Goal: Information Seeking & Learning: Learn about a topic

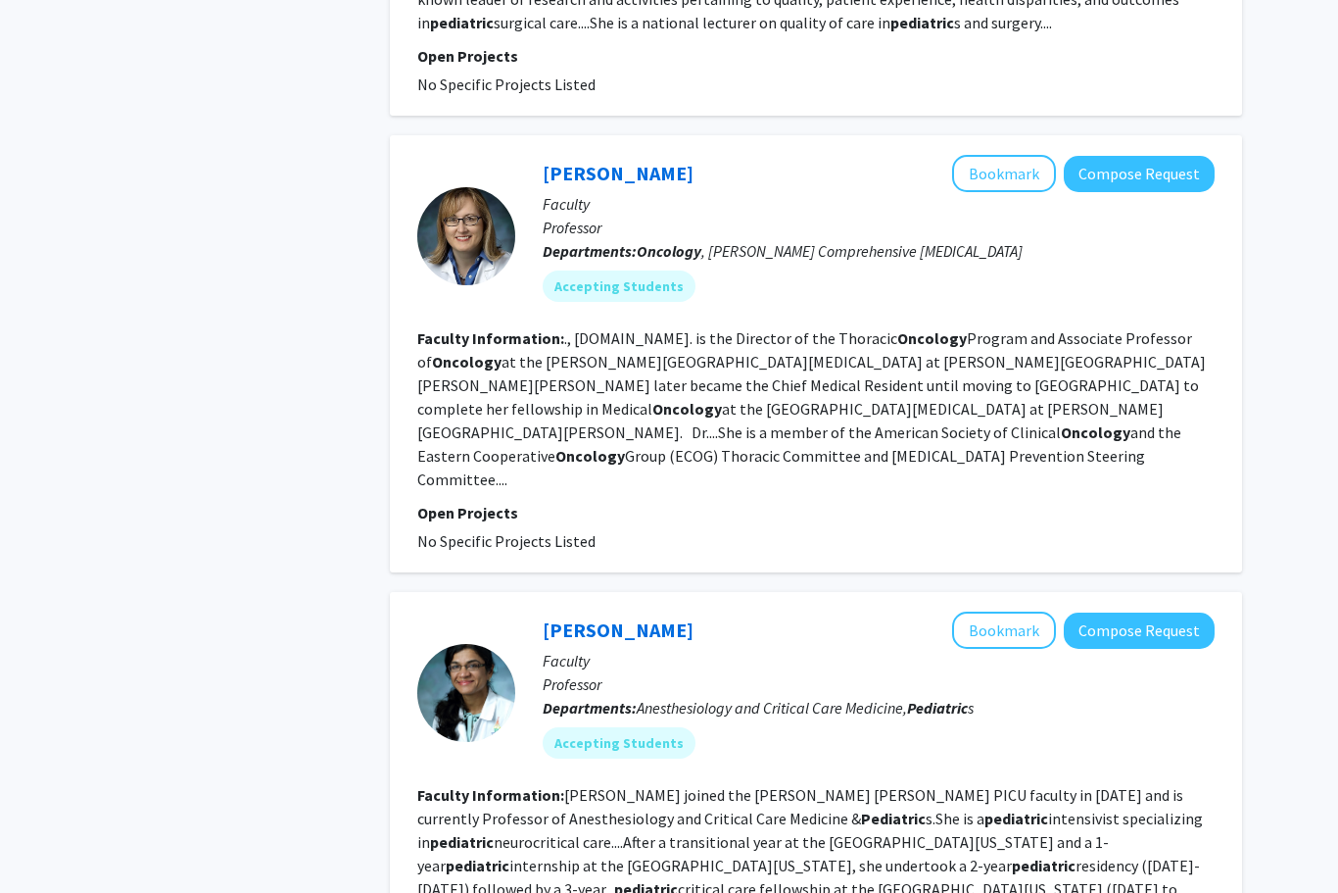
scroll to position [3041, 0]
click at [893, 528] on fg-project-list "No Specific Projects Listed" at bounding box center [815, 540] width 797 height 24
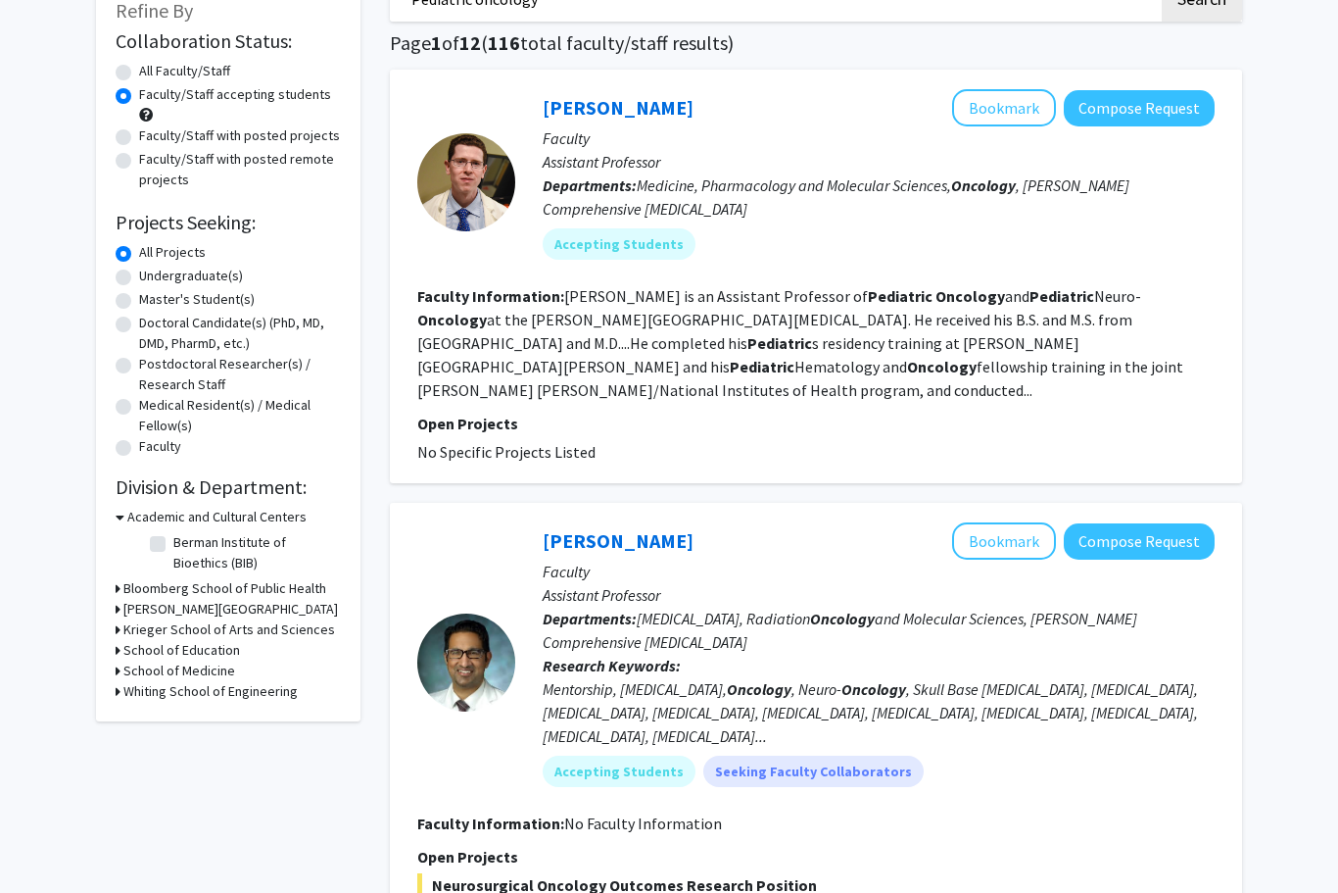
scroll to position [129, 0]
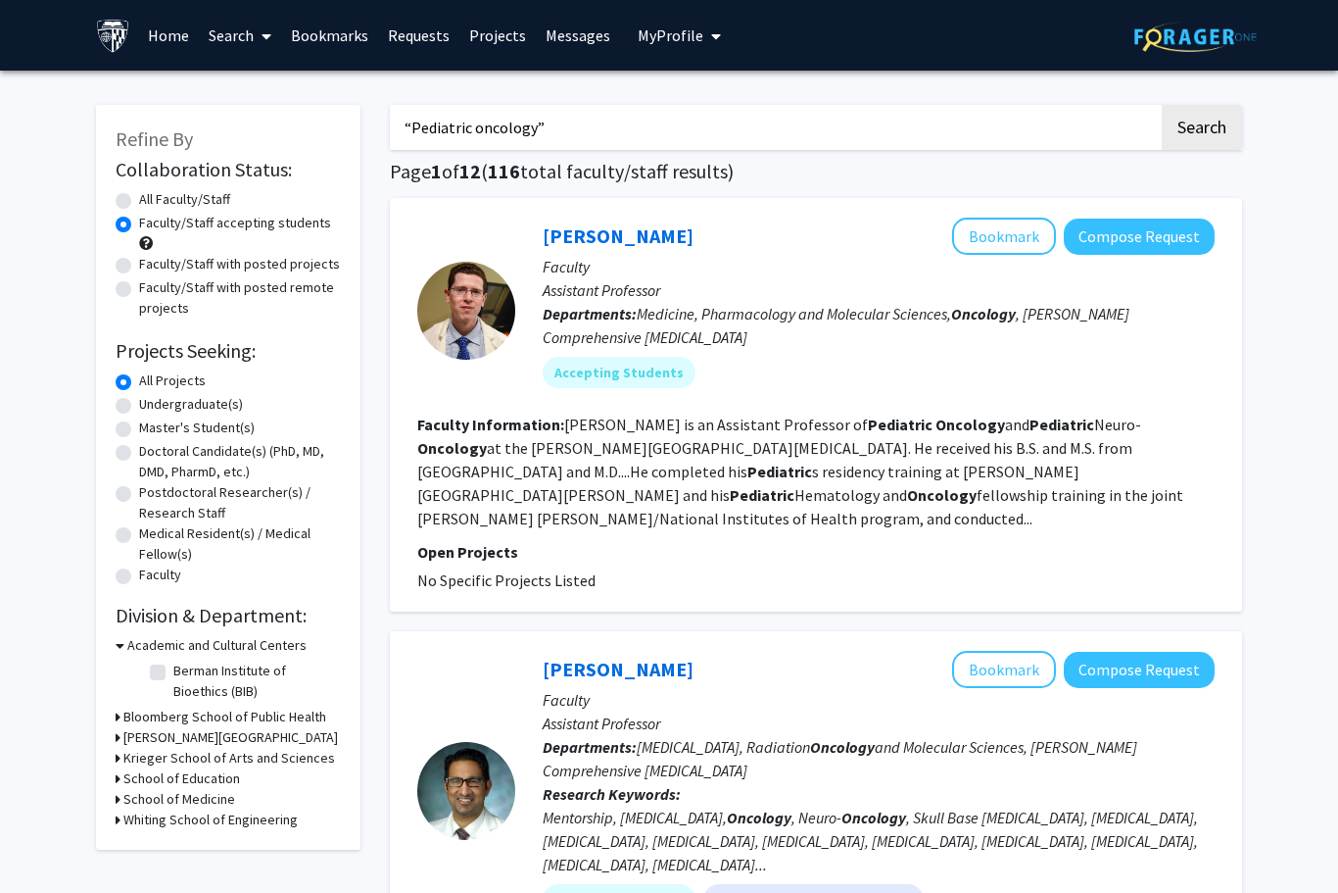
click at [926, 127] on input "“Pediatric oncology”" at bounding box center [774, 127] width 769 height 45
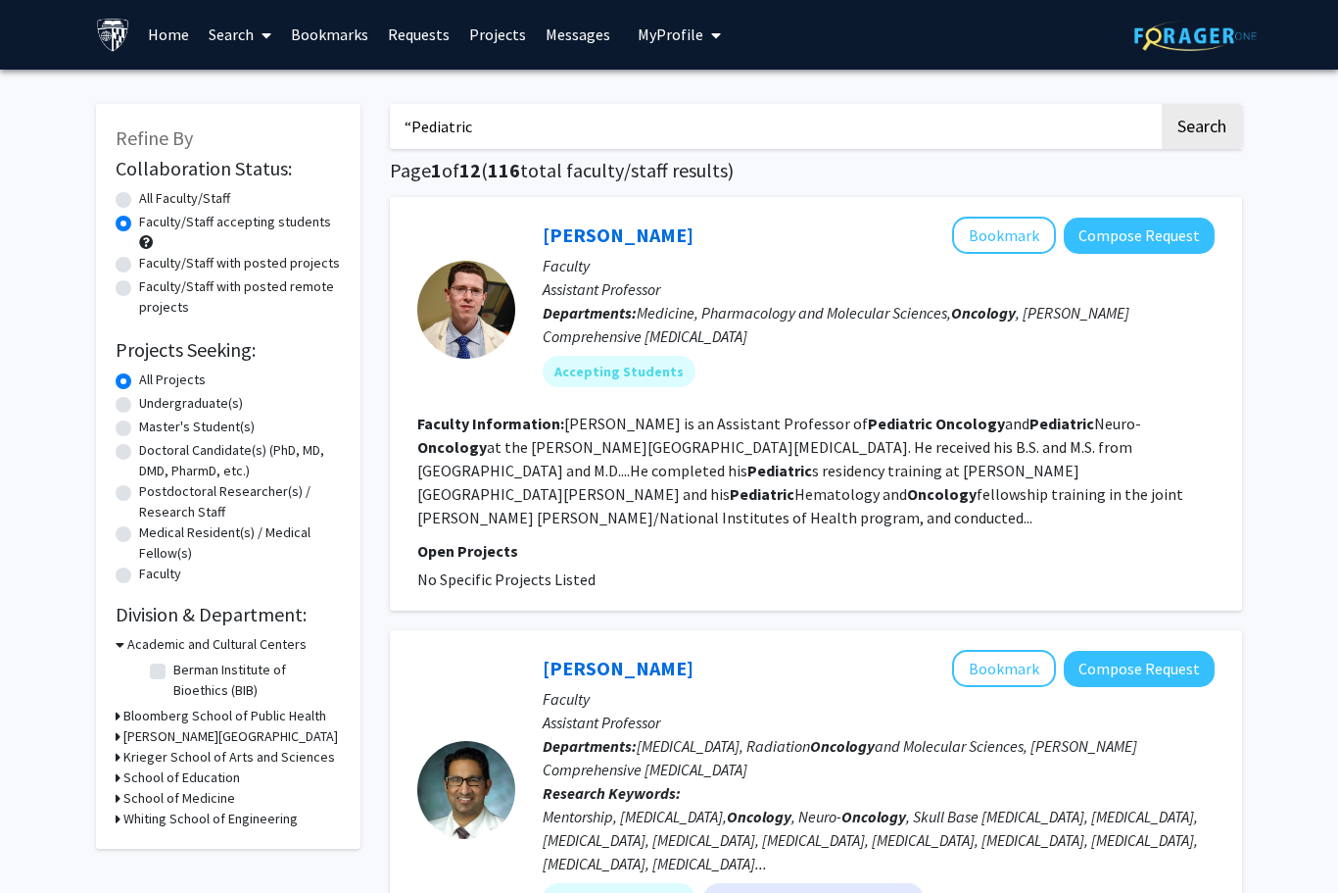
type input "“"
type input "Ligands"
click at [1201, 124] on button "Search" at bounding box center [1202, 127] width 80 height 45
radio input "true"
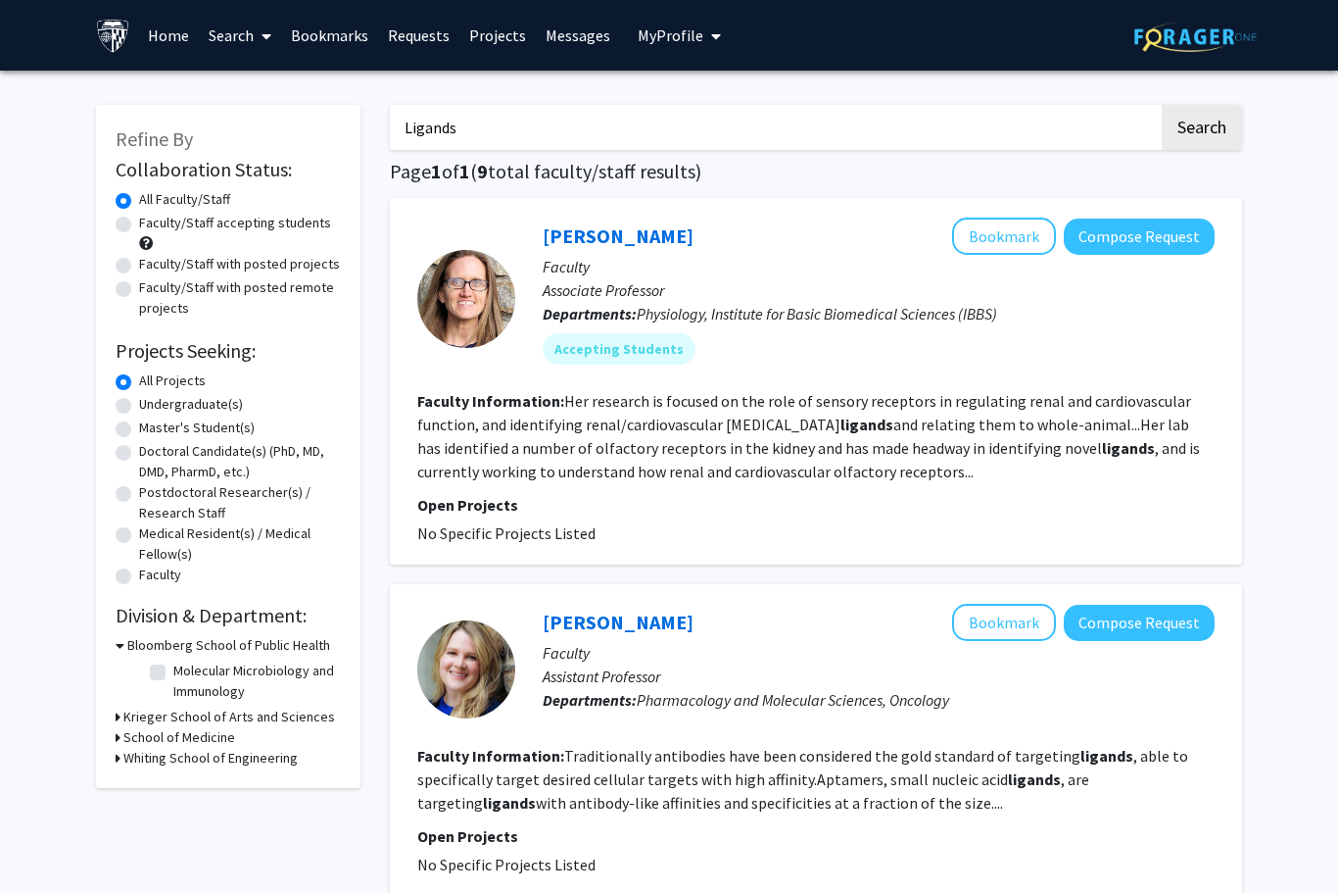
click at [1060, 123] on input "Ligands" at bounding box center [774, 127] width 769 height 45
type input "Oncology"
click at [151, 261] on label "Faculty/Staff with posted projects" at bounding box center [239, 264] width 201 height 21
click at [151, 261] on input "Faculty/Staff with posted projects" at bounding box center [145, 260] width 13 height 13
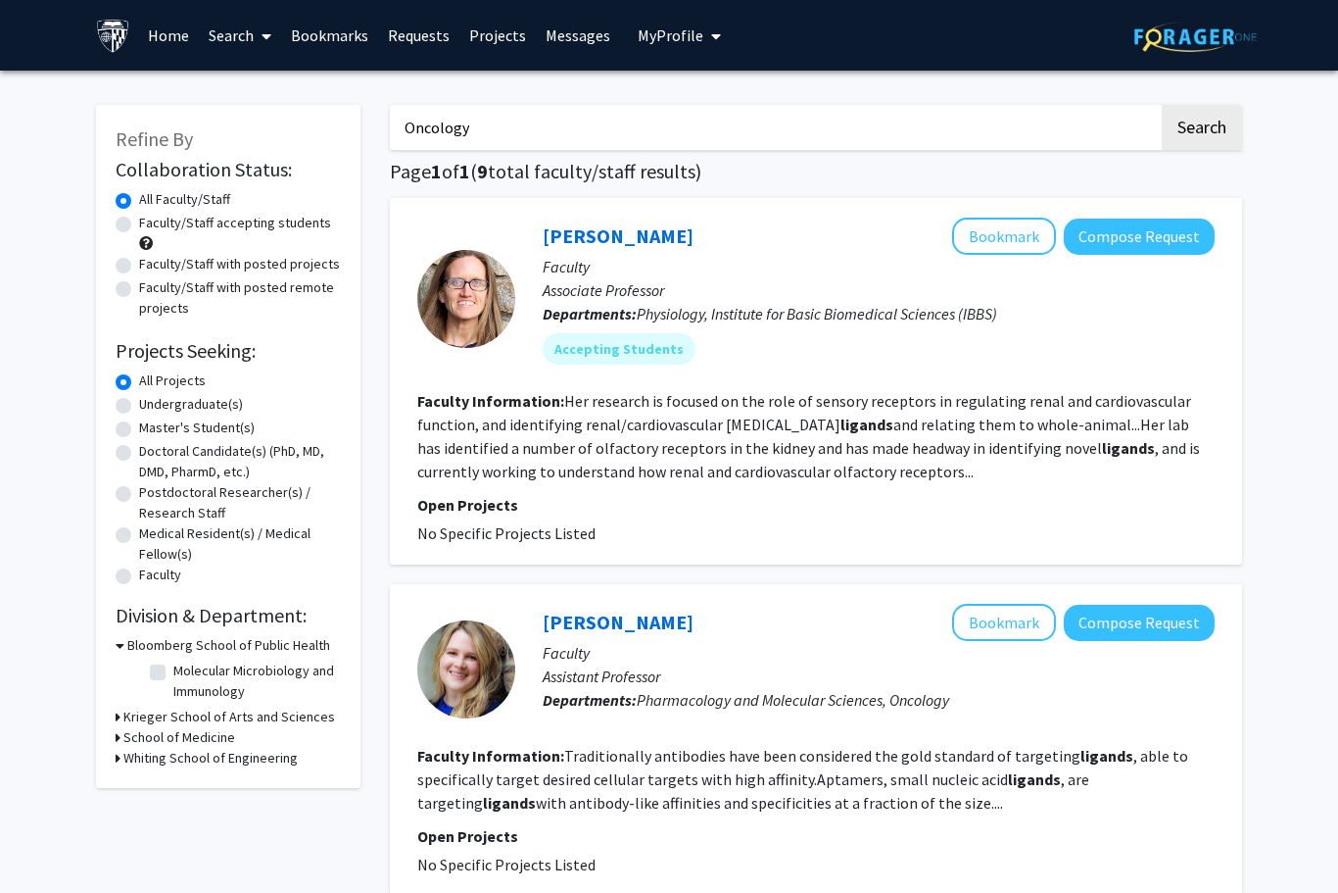
radio input "true"
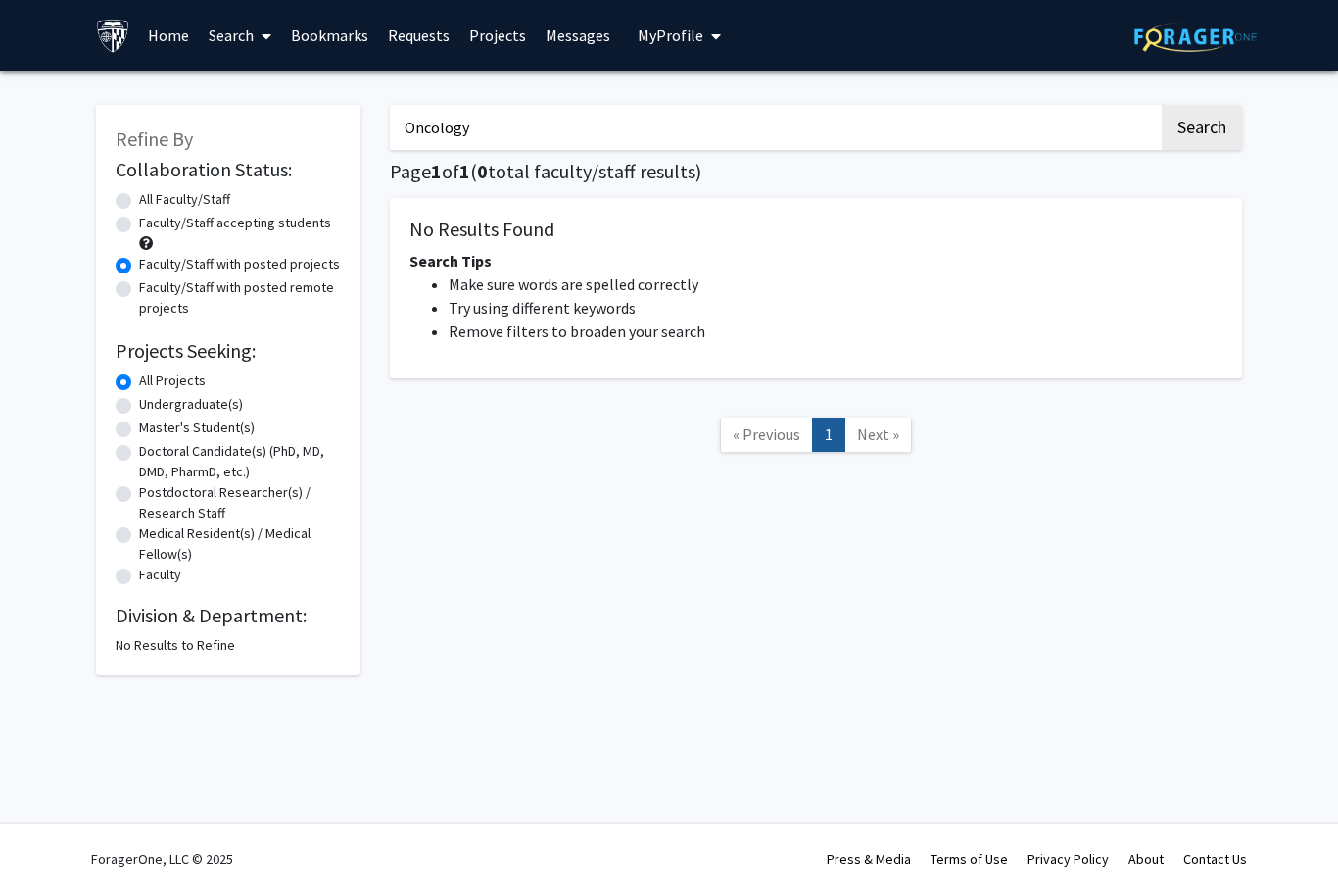
click at [1112, 142] on input "Oncology" at bounding box center [774, 127] width 769 height 45
click at [1201, 125] on button "Search" at bounding box center [1202, 127] width 80 height 45
radio input "true"
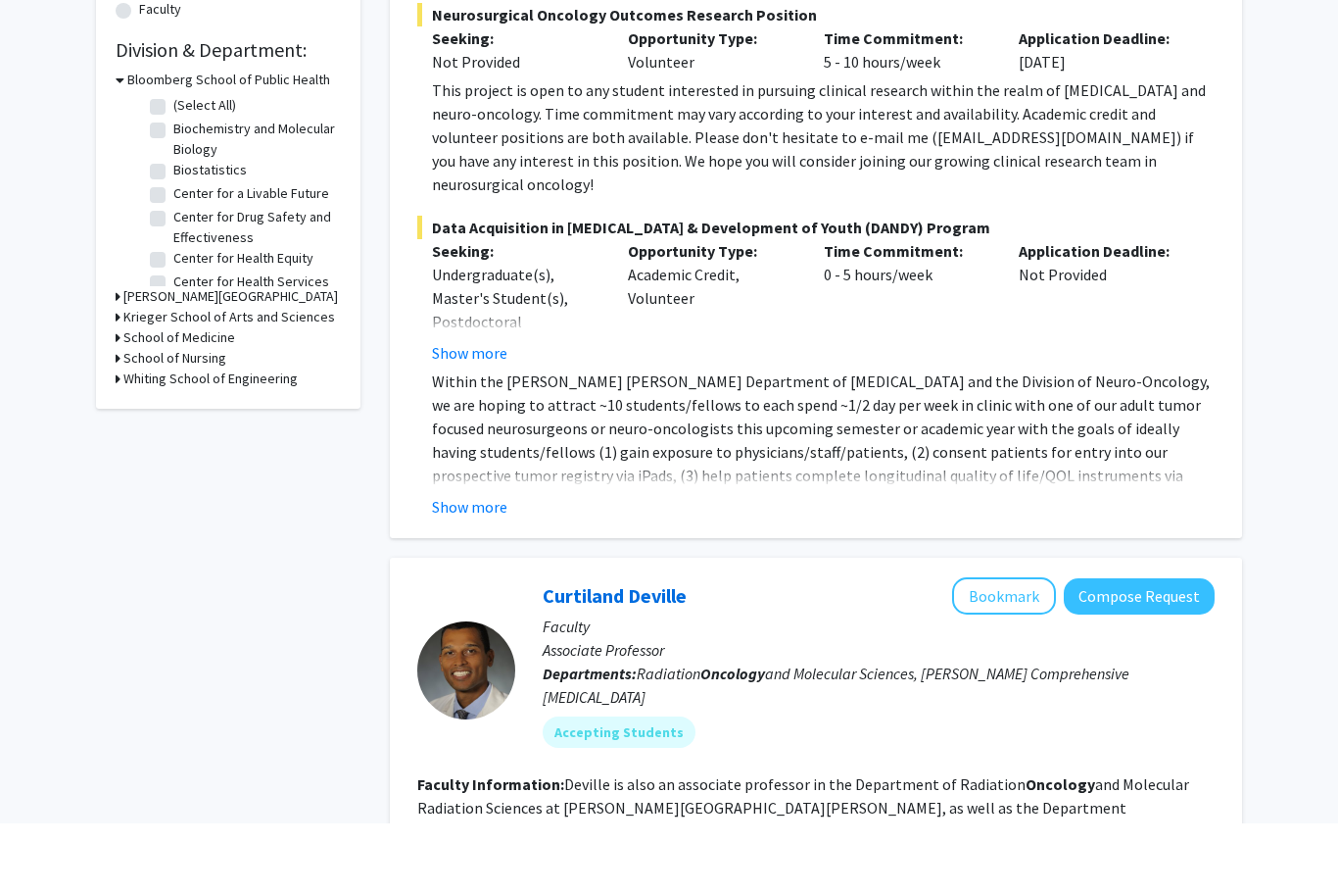
scroll to position [504, 0]
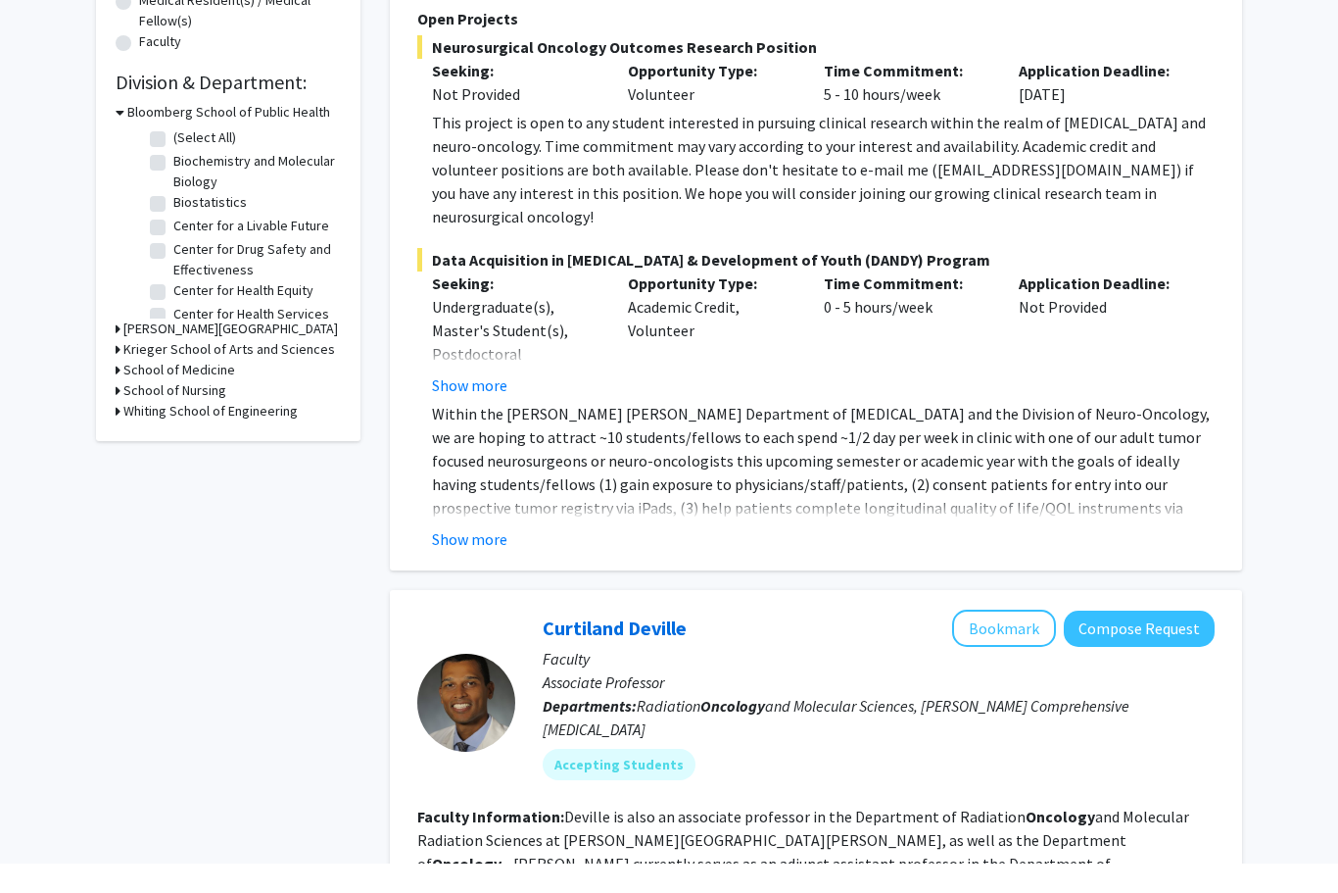
click at [499, 536] on div "Raj Mukherjee Bookmark Compose Request Faculty Assistant Professor Departments:…" at bounding box center [816, 146] width 852 height 905
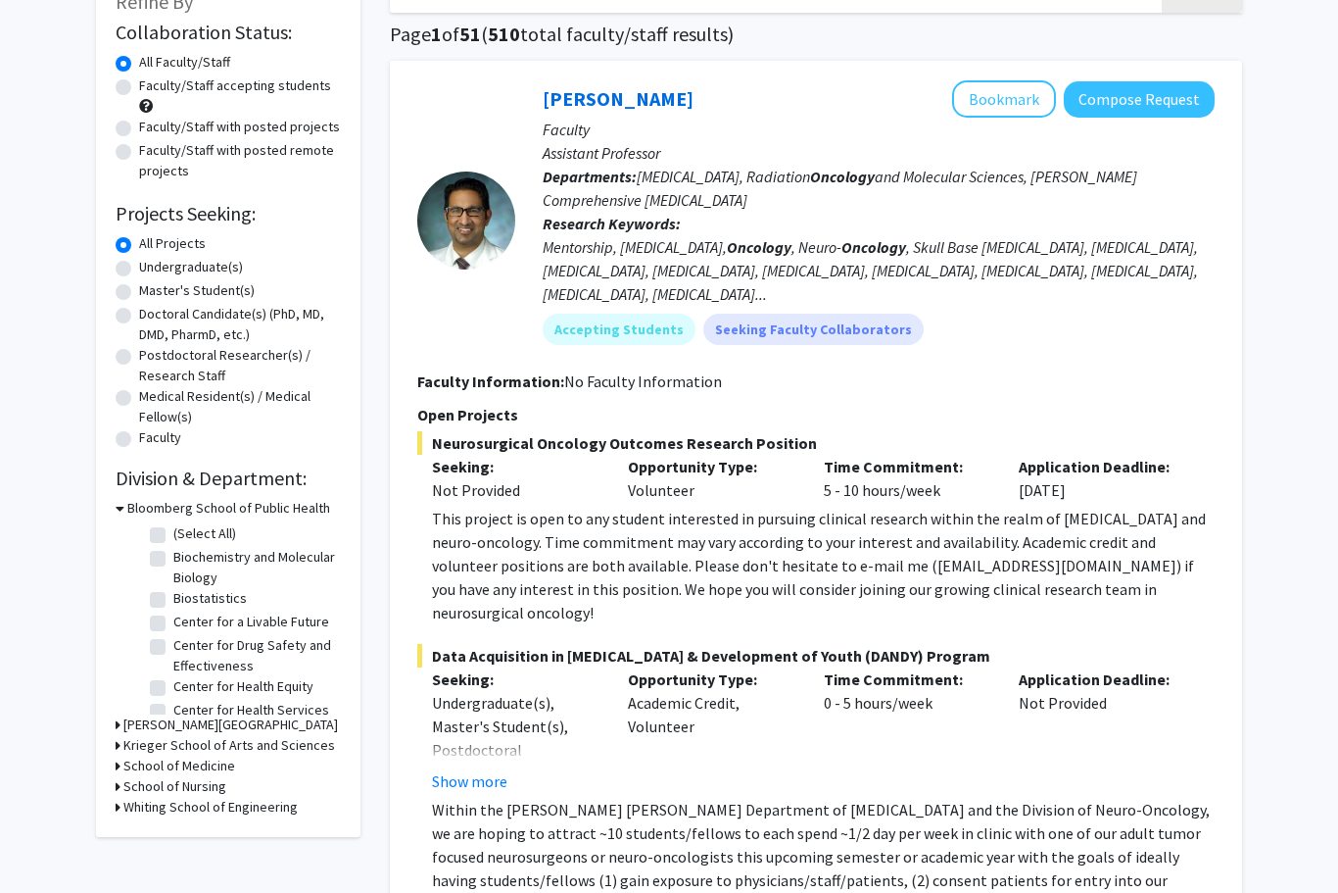
scroll to position [0, 0]
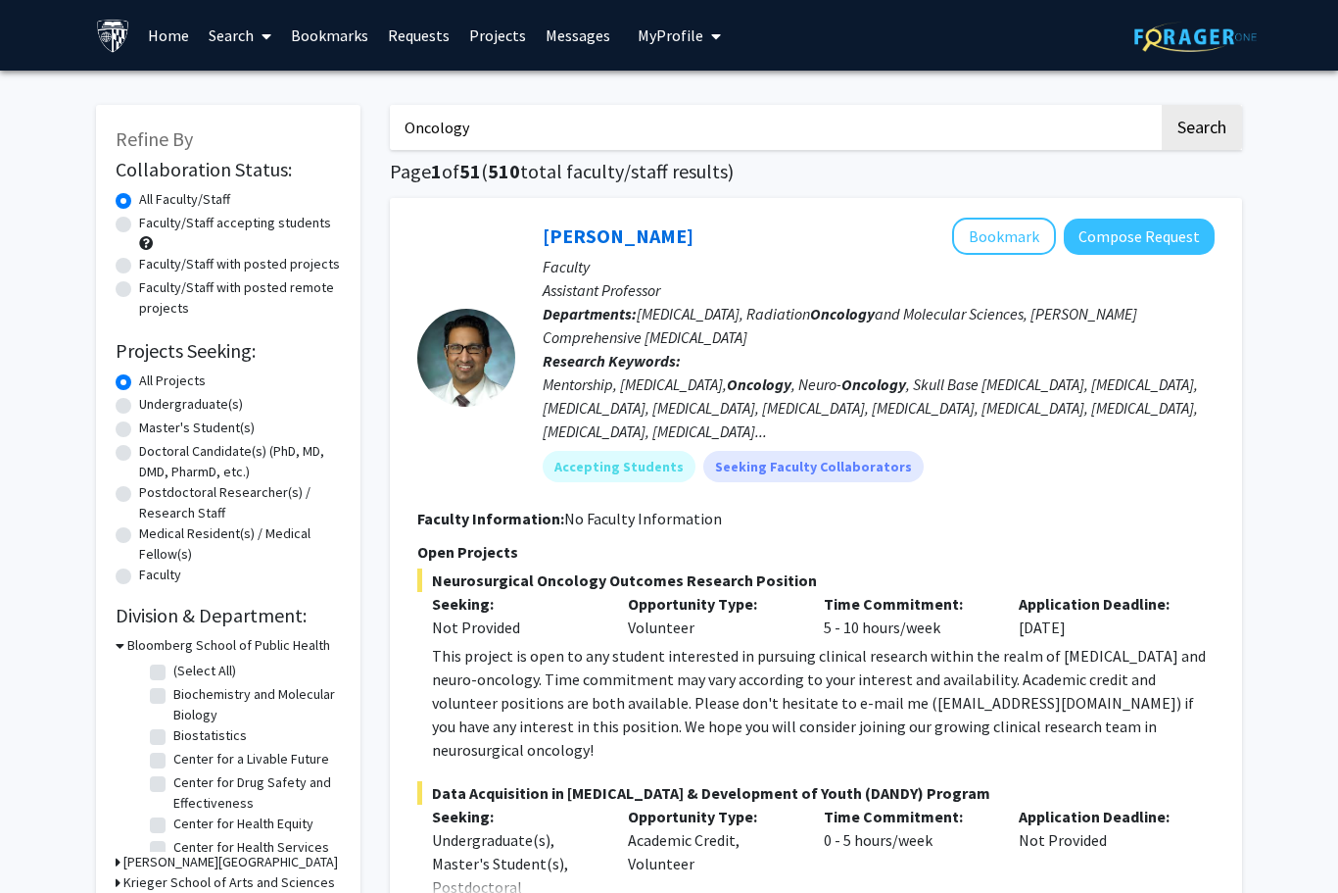
click at [139, 258] on label "Faculty/Staff with posted projects" at bounding box center [239, 264] width 201 height 21
click at [139, 258] on input "Faculty/Staff with posted projects" at bounding box center [145, 260] width 13 height 13
radio input "true"
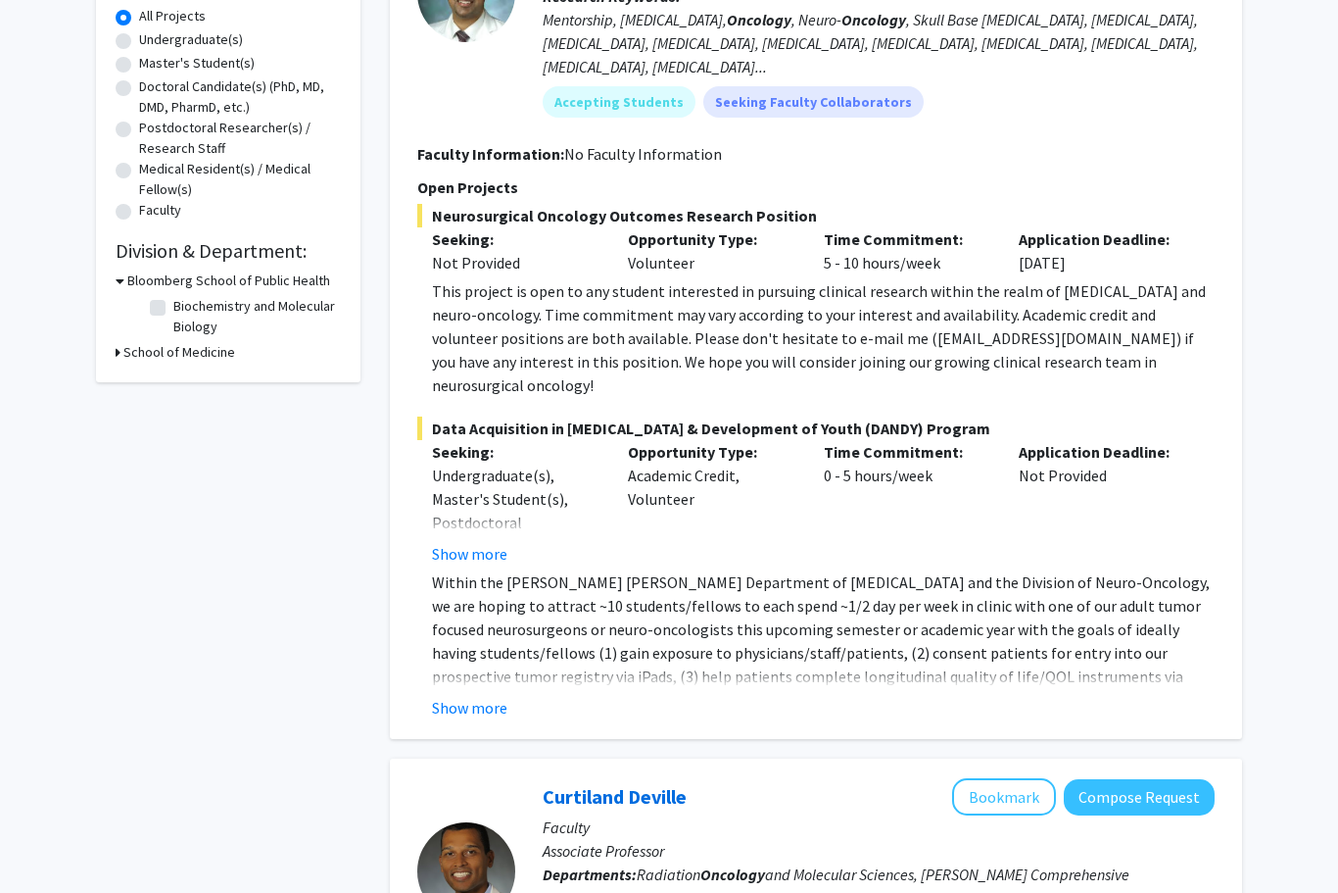
scroll to position [372, 0]
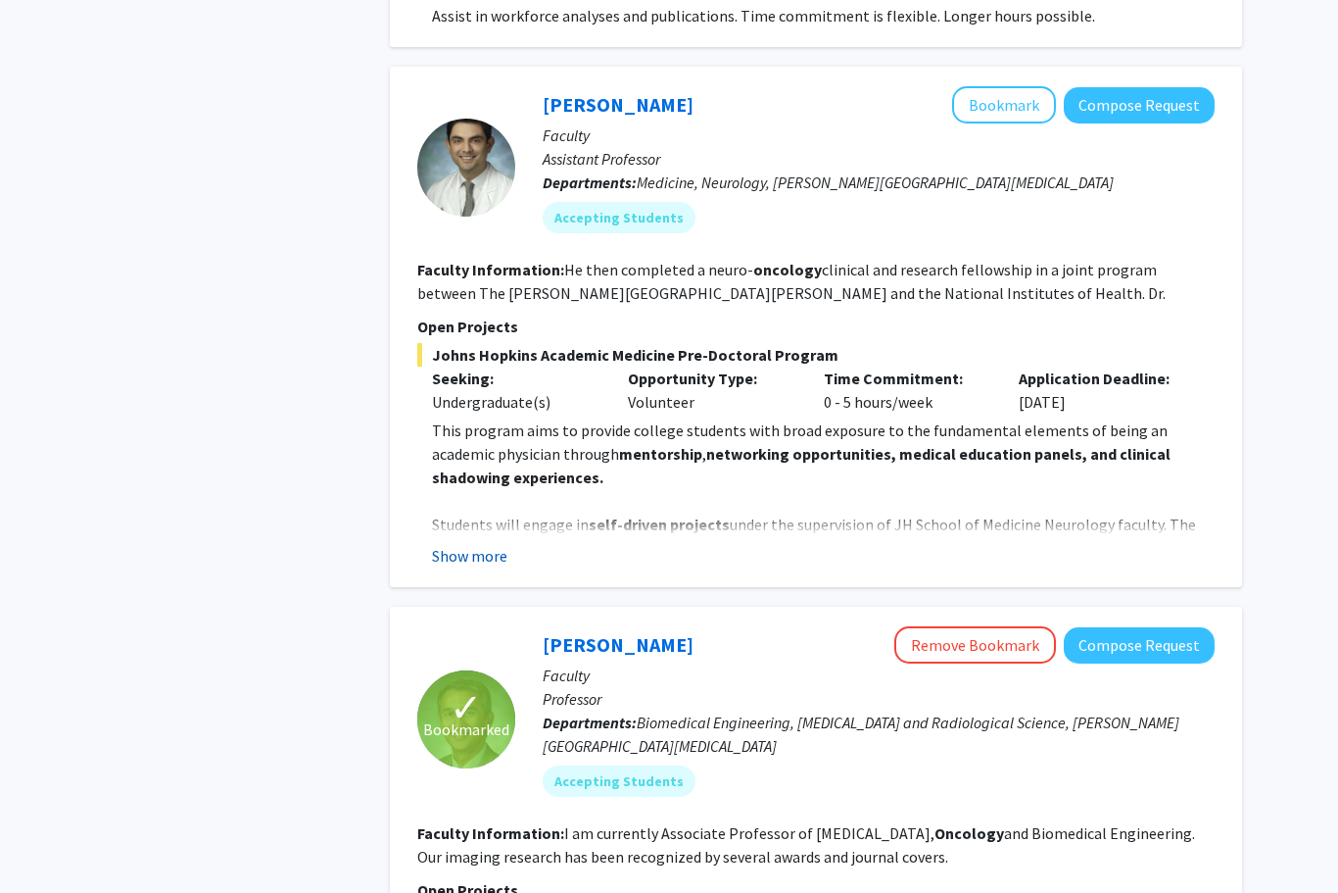
click at [477, 545] on button "Show more" at bounding box center [469, 557] width 75 height 24
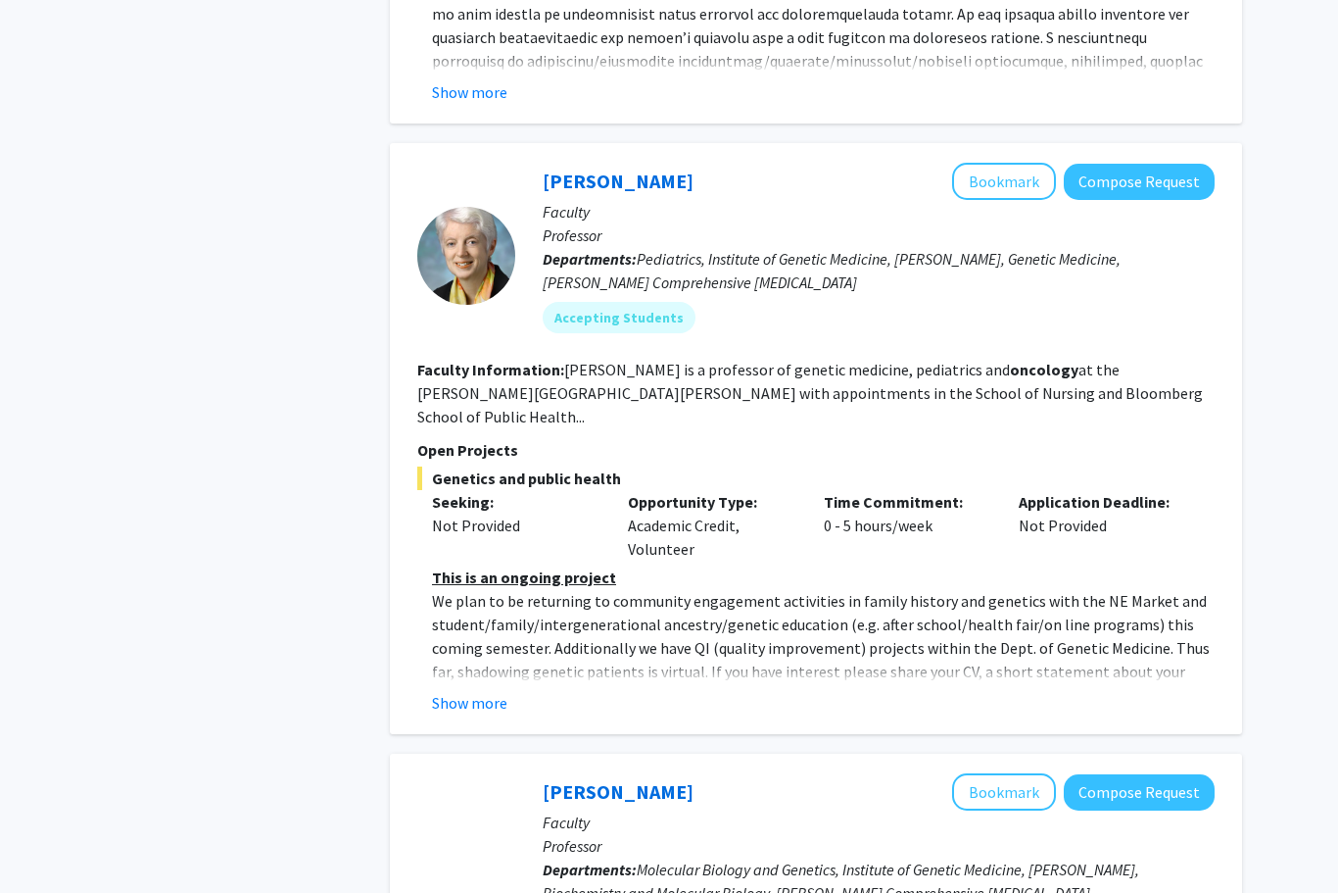
scroll to position [3686, 0]
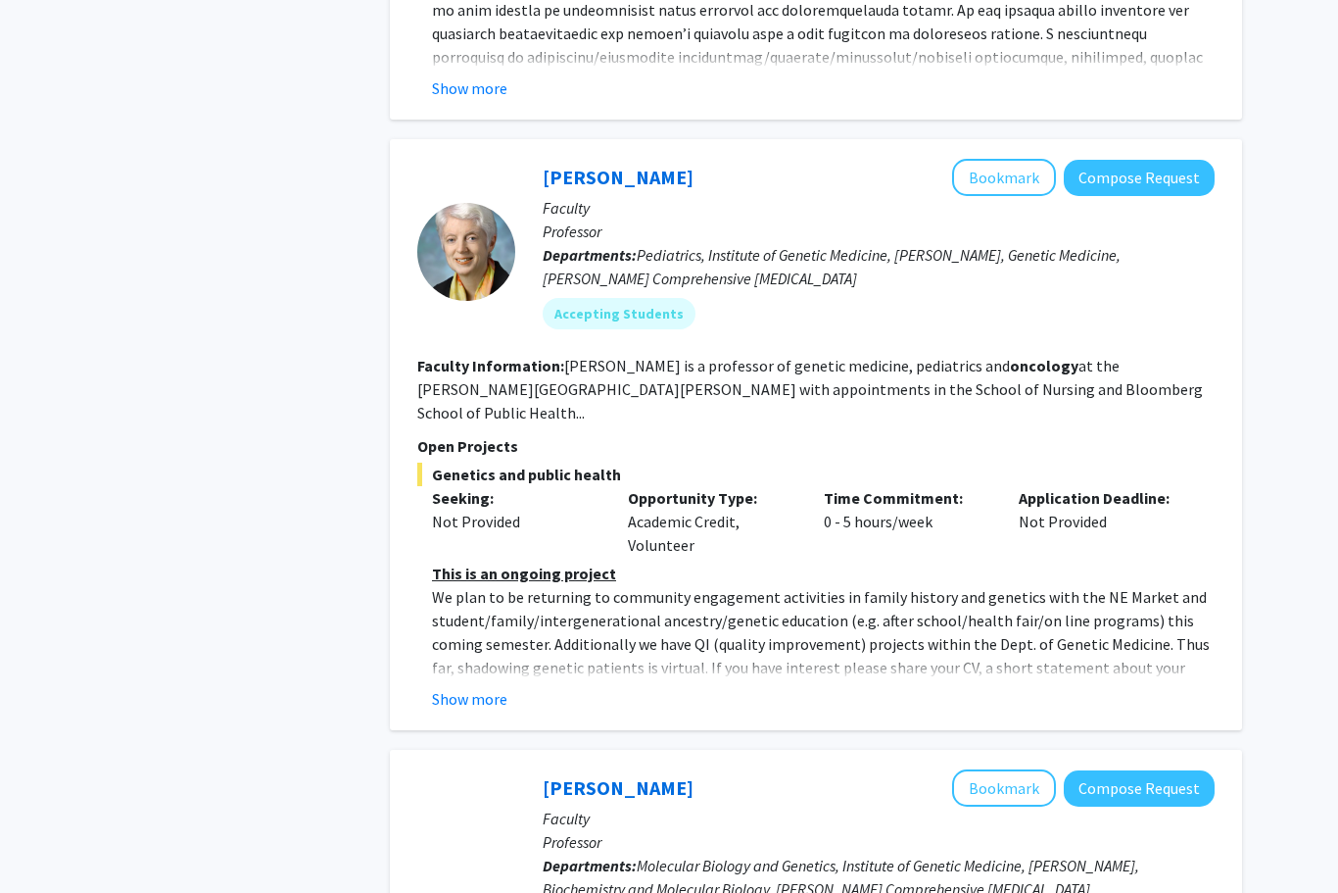
click at [466, 609] on fg-read-more "This is an ongoing project We plan to be returning to community engagement acti…" at bounding box center [815, 636] width 797 height 149
click at [462, 688] on button "Show more" at bounding box center [469, 700] width 75 height 24
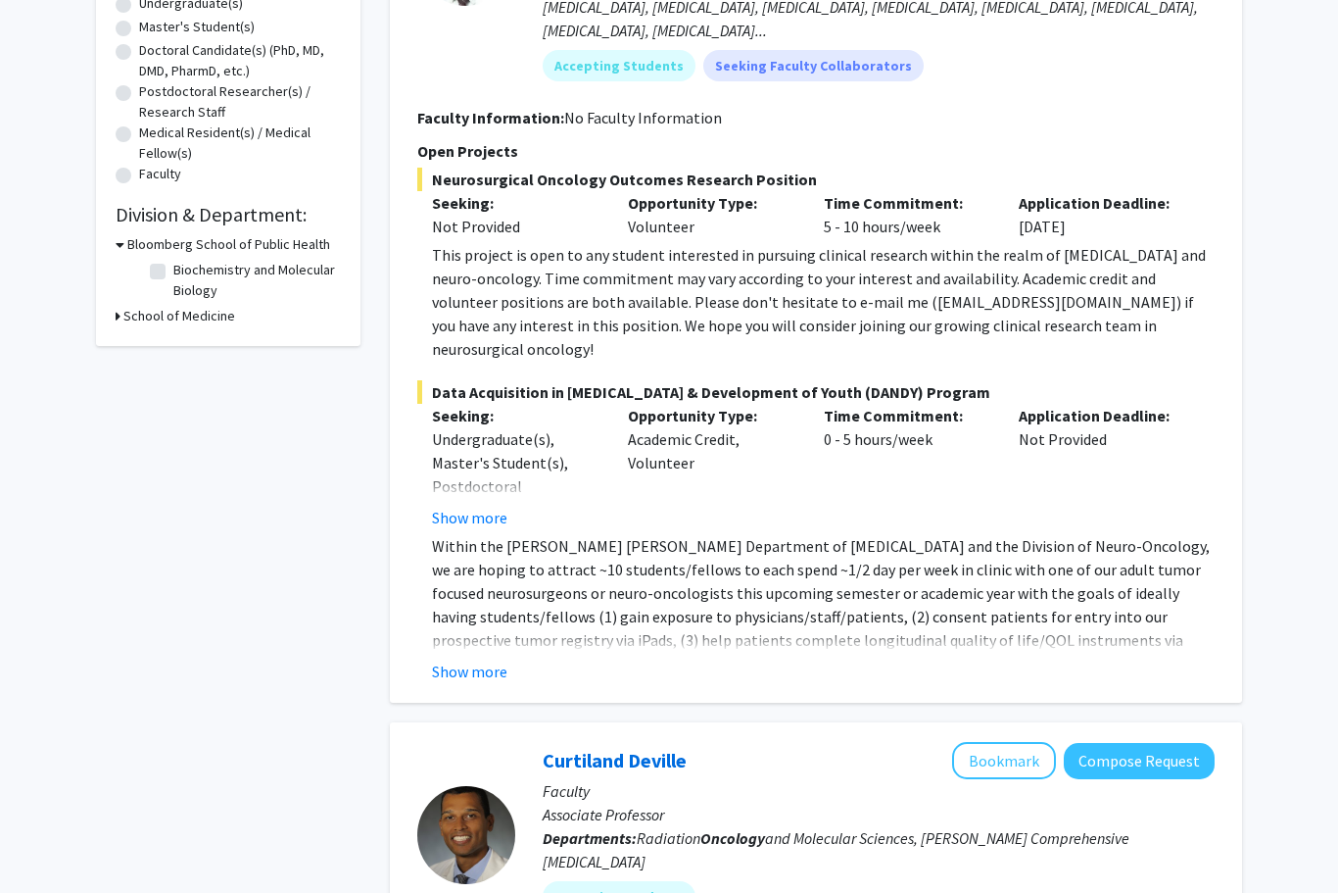
scroll to position [0, 0]
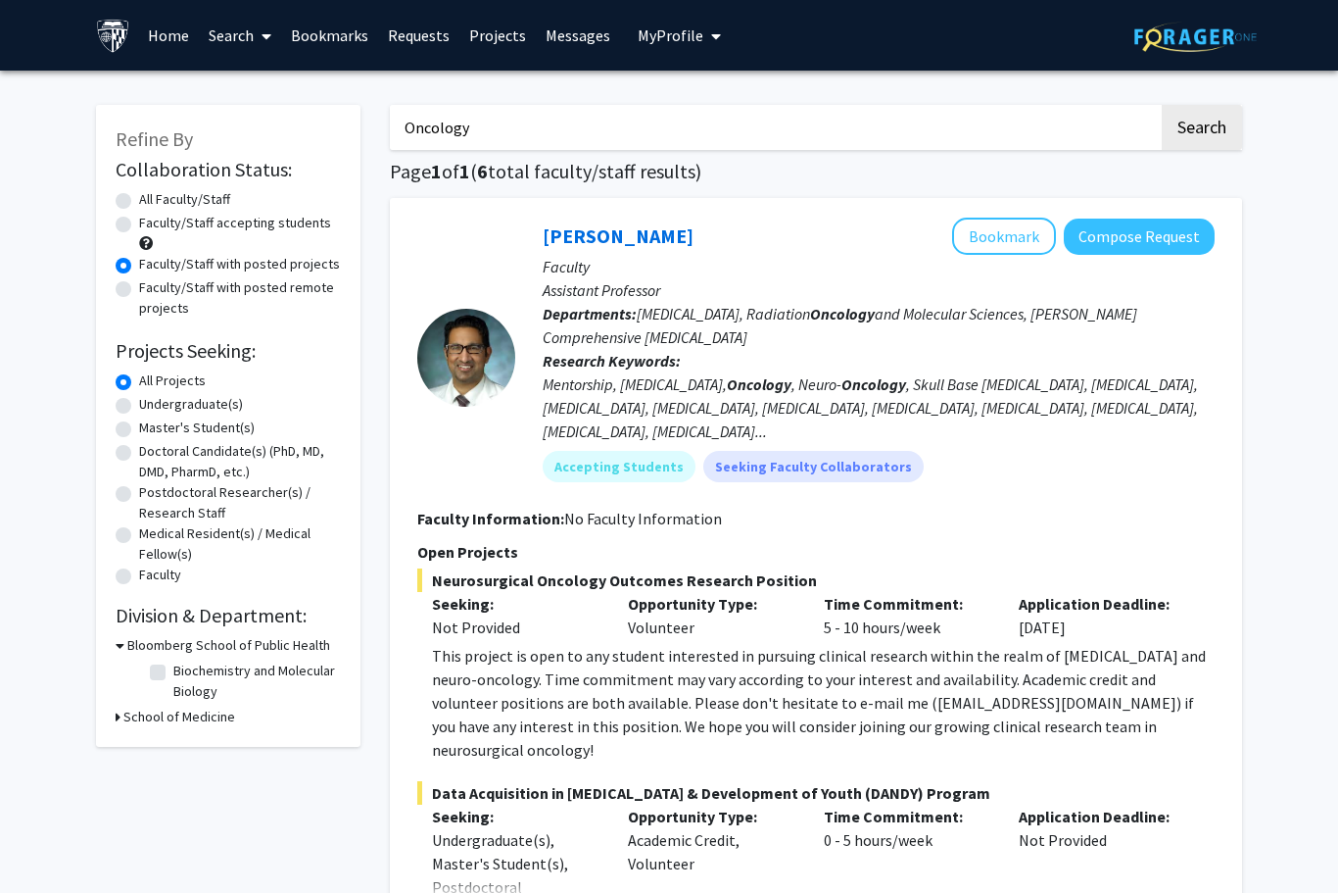
click at [1150, 131] on input "Oncology" at bounding box center [774, 127] width 769 height 45
click at [130, 185] on form "Collaboration Status: Collaboration Status All Faculty/Staff Collaboration Stat…" at bounding box center [228, 373] width 225 height 430
click at [139, 202] on label "All Faculty/Staff" at bounding box center [184, 199] width 91 height 21
click at [139, 202] on input "All Faculty/Staff" at bounding box center [145, 195] width 13 height 13
radio input "true"
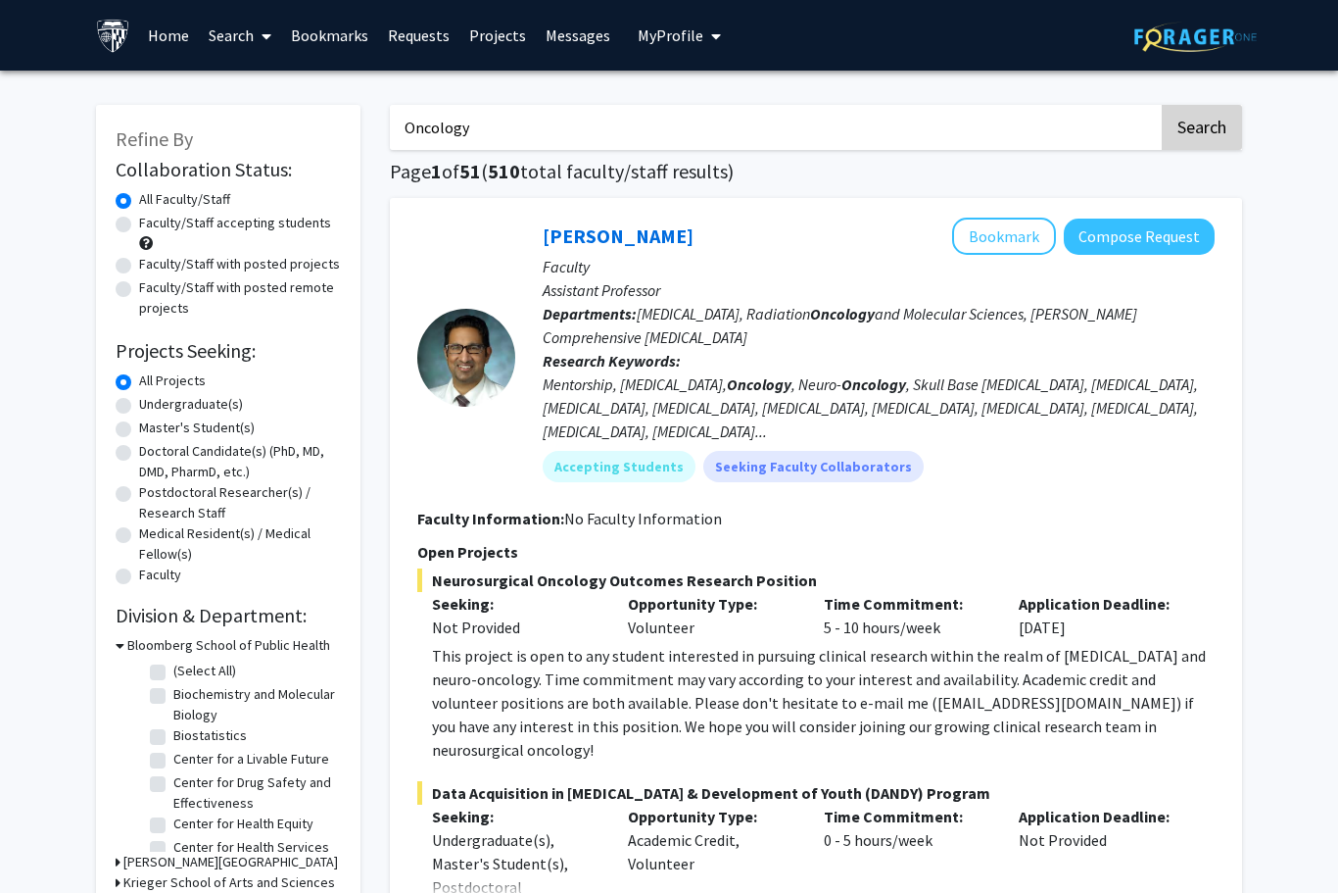
click at [1206, 130] on button "Search" at bounding box center [1202, 127] width 80 height 45
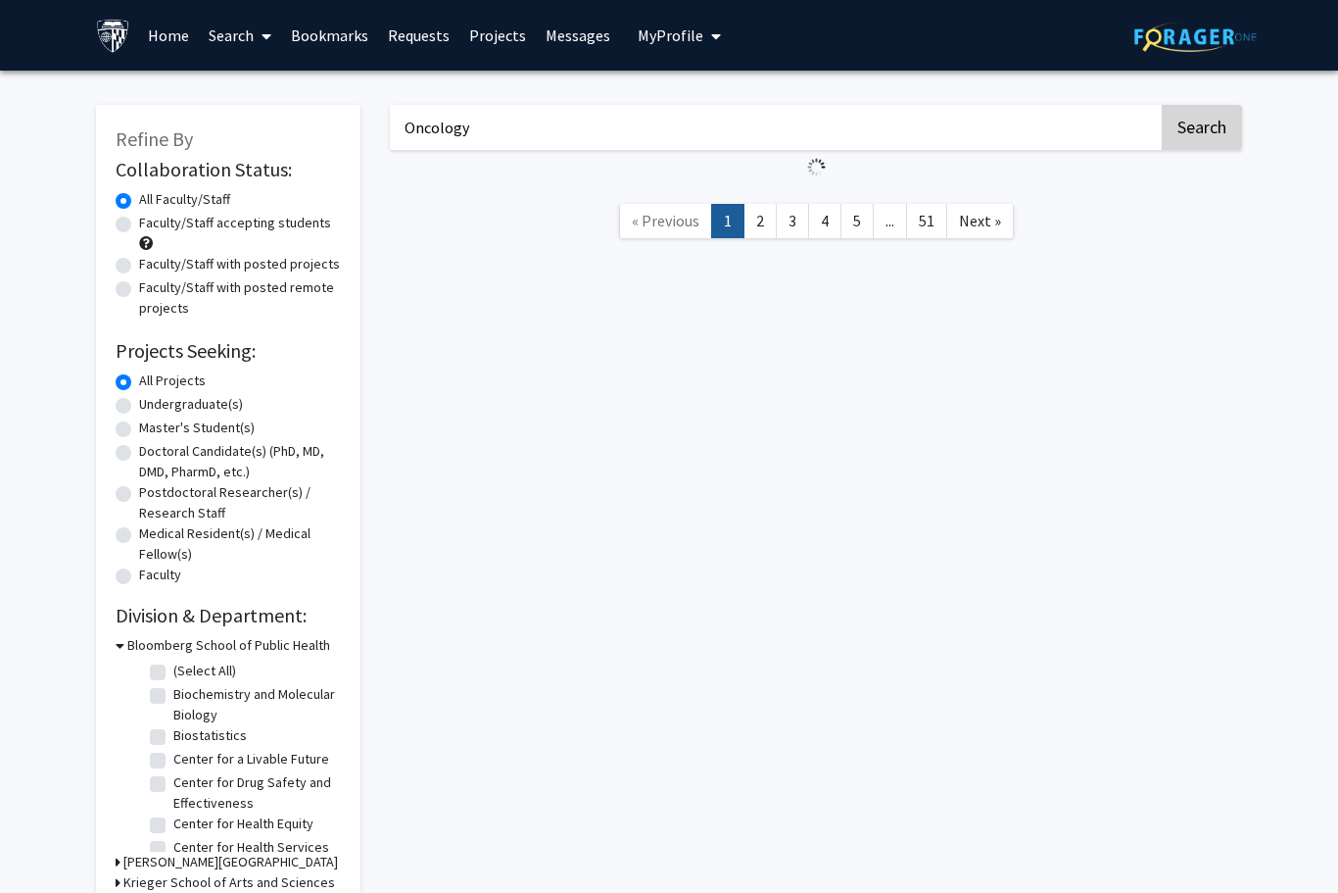
click at [1183, 117] on button "Search" at bounding box center [1202, 127] width 80 height 45
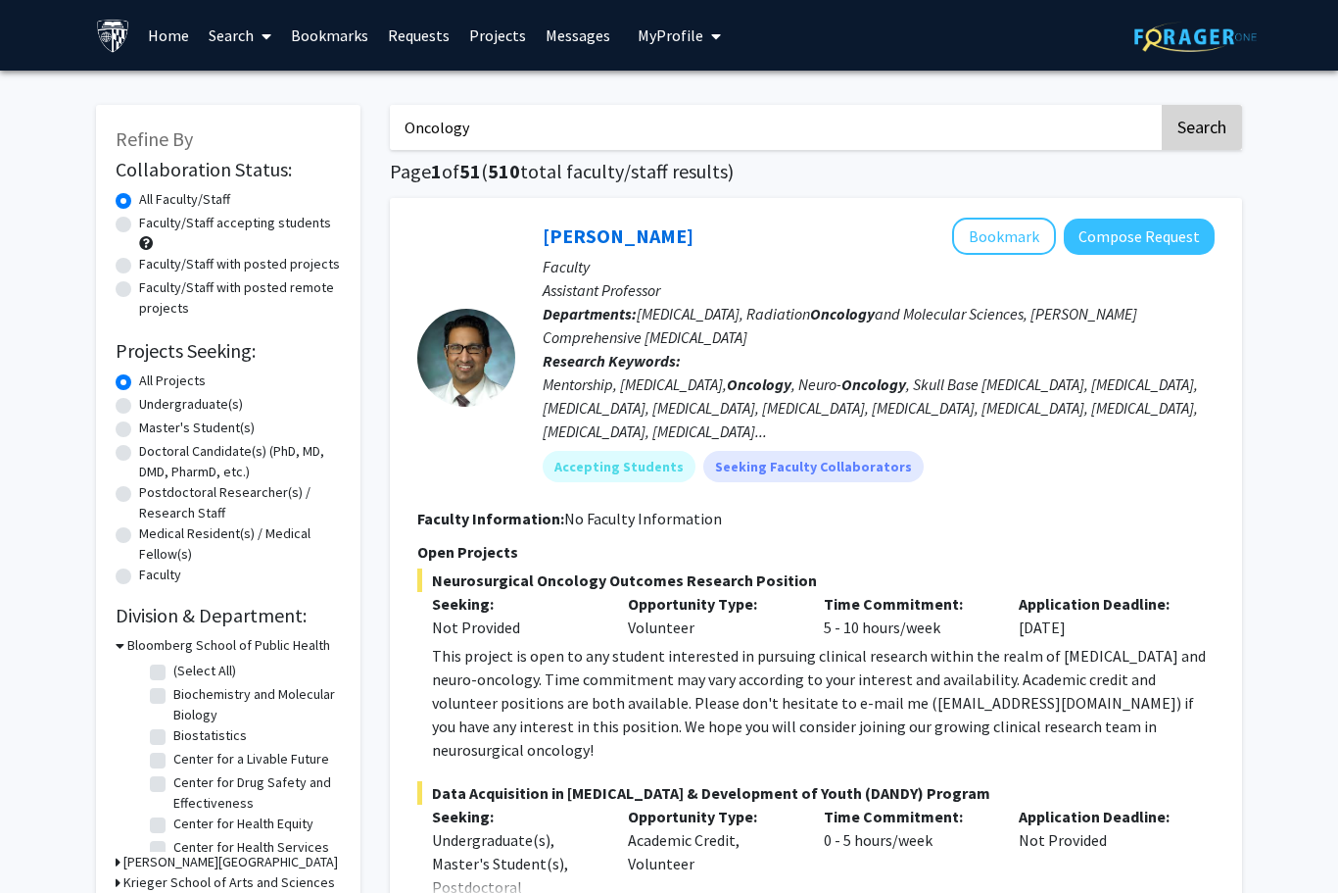
click at [1171, 138] on button "Search" at bounding box center [1202, 127] width 80 height 45
click at [1167, 164] on h1 "Page 1 of 51 ( 510 total faculty/staff results)" at bounding box center [816, 172] width 852 height 24
click at [1162, 165] on h1 "Page 1 of 51 ( 510 total faculty/staff results)" at bounding box center [816, 172] width 852 height 24
click at [1149, 160] on h1 "Page 1 of 51 ( 510 total faculty/staff results)" at bounding box center [816, 172] width 852 height 24
click at [1145, 163] on h1 "Page 1 of 51 ( 510 total faculty/staff results)" at bounding box center [816, 172] width 852 height 24
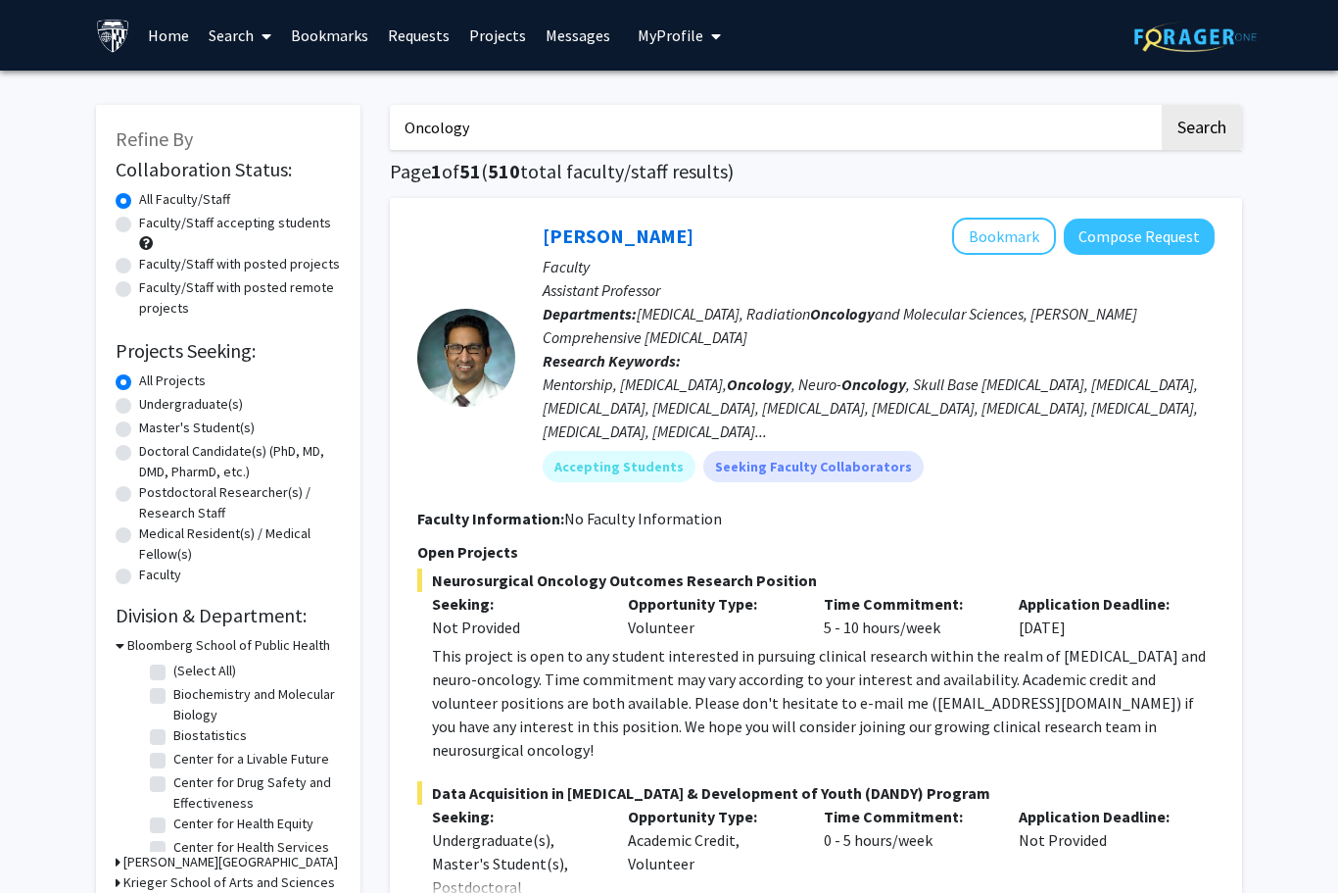
click at [1125, 147] on input "Oncology" at bounding box center [774, 127] width 769 height 45
click at [1144, 142] on input "Oncology" at bounding box center [774, 127] width 769 height 45
type input "Oncology]"
